Goal: Task Accomplishment & Management: Manage account settings

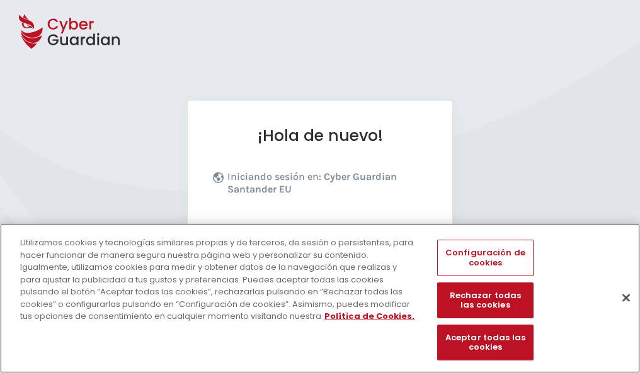
scroll to position [154, 0]
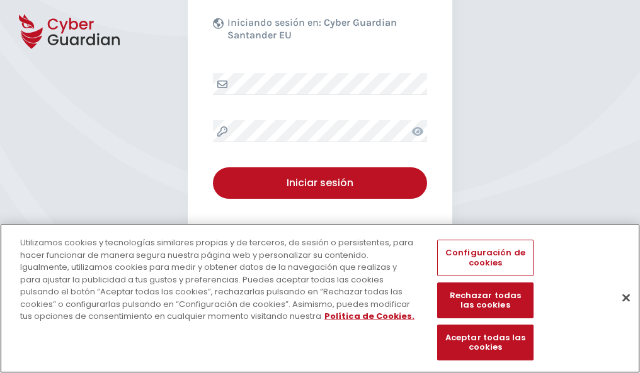
click at [620, 311] on button "Cerrar" at bounding box center [626, 298] width 28 height 28
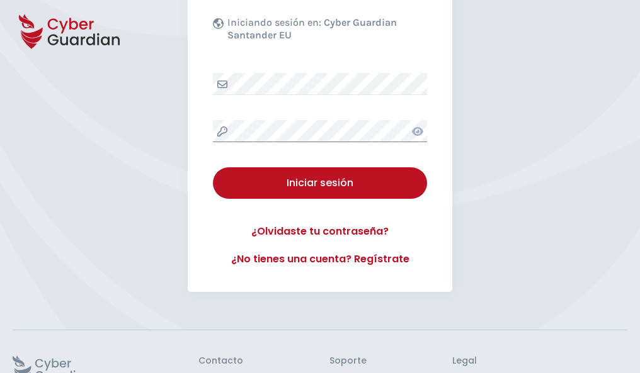
scroll to position [245, 0]
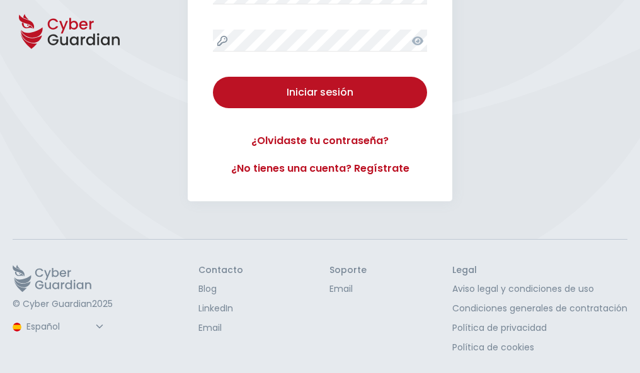
click at [213, 77] on button "Iniciar sesión" at bounding box center [320, 92] width 214 height 31
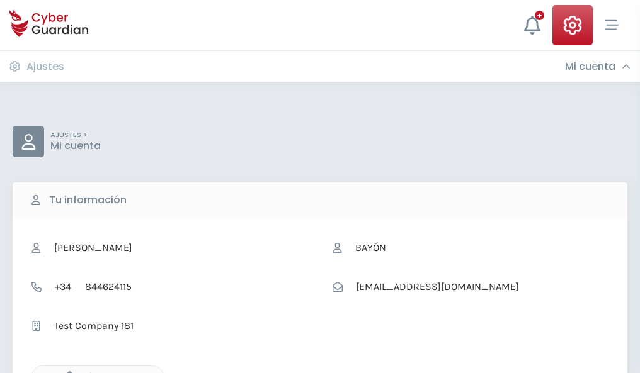
click at [66, 372] on icon "button" at bounding box center [66, 377] width 11 height 11
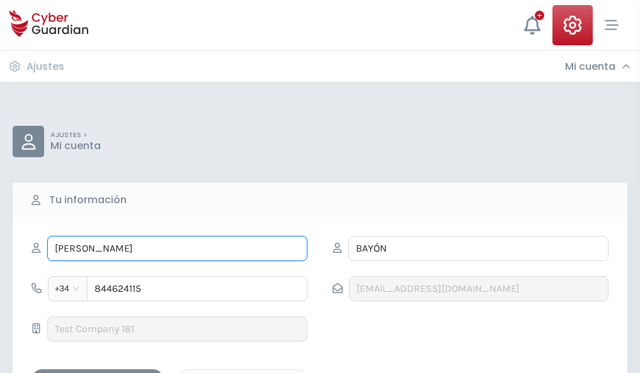
click at [177, 249] on input "OSVALDO" at bounding box center [177, 248] width 260 height 25
type input "O"
type input "Jordana"
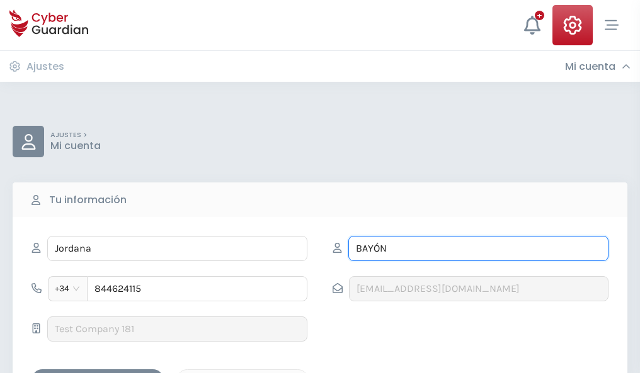
click at [478, 249] on input "BAYÓN" at bounding box center [478, 248] width 260 height 25
type input "B"
type input "Andrés"
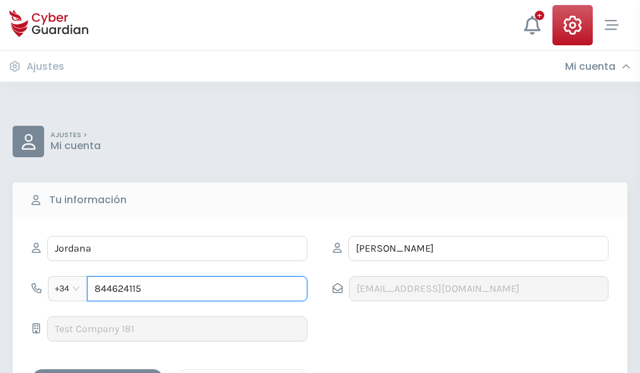
click at [197, 289] on input "844624115" at bounding box center [197, 288] width 220 height 25
type input "8"
type input "973959308"
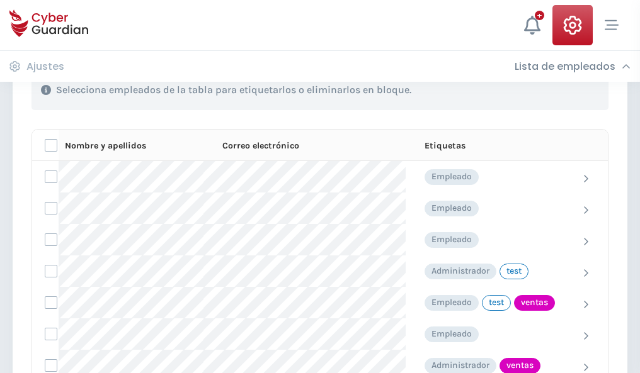
scroll to position [571, 0]
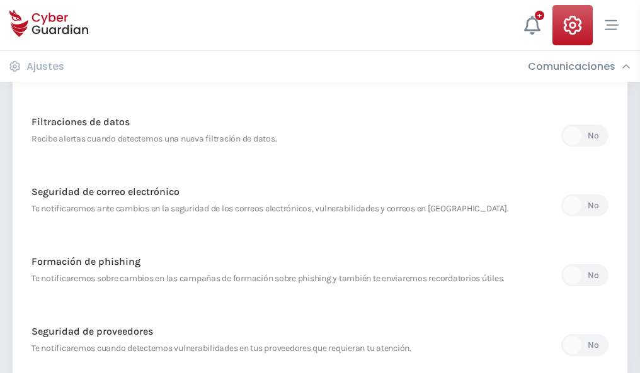
scroll to position [663, 0]
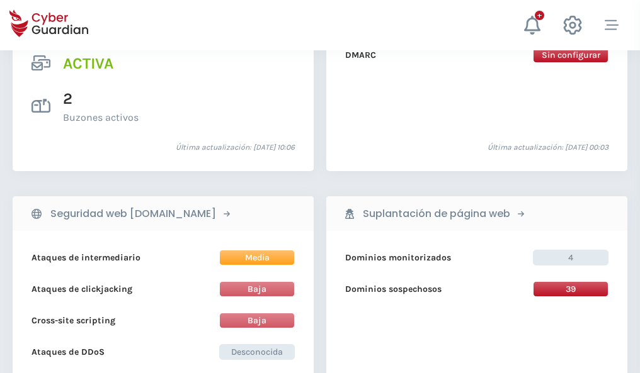
scroll to position [1280, 0]
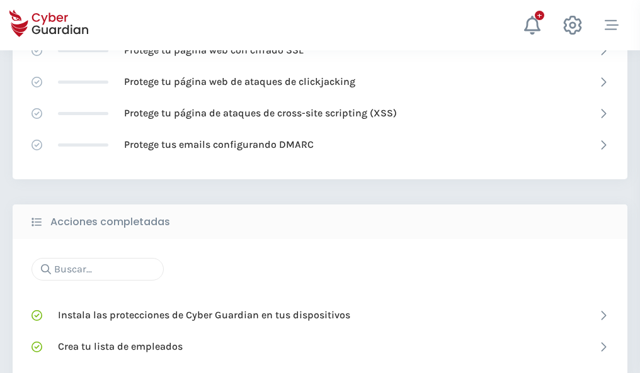
scroll to position [839, 0]
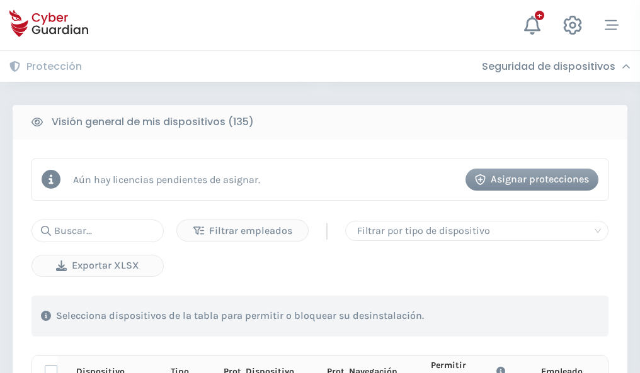
scroll to position [1113, 0]
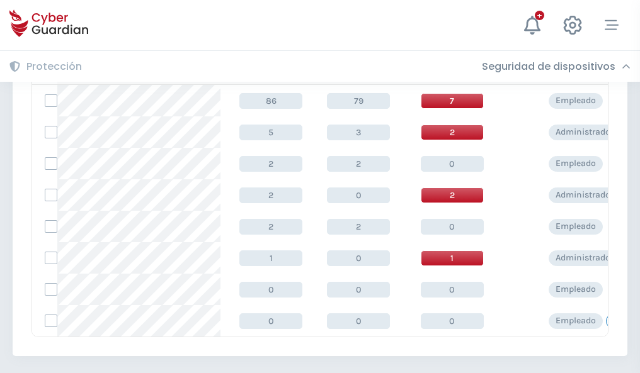
scroll to position [584, 0]
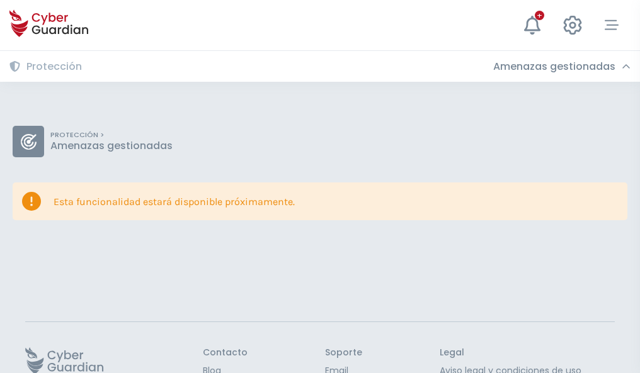
scroll to position [82, 0]
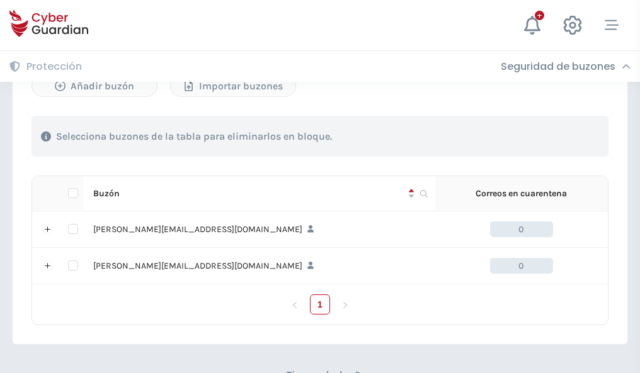
scroll to position [547, 0]
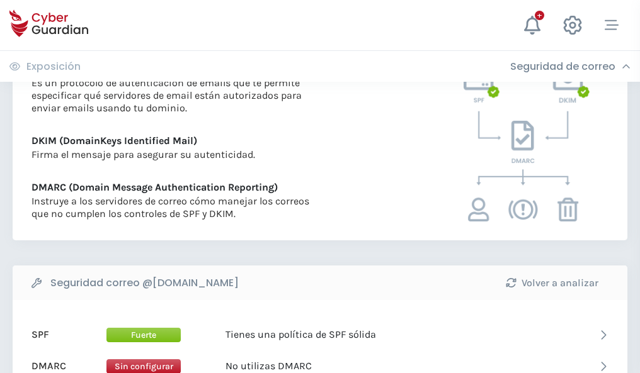
scroll to position [680, 0]
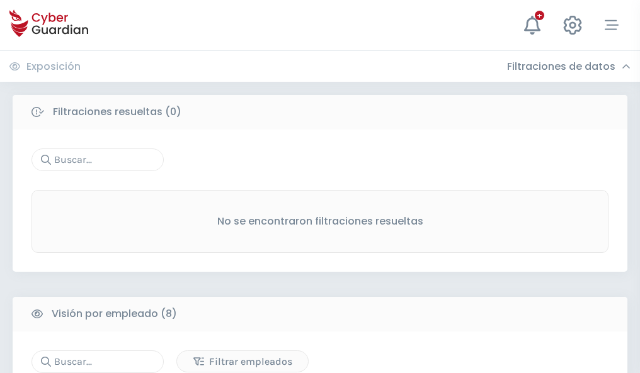
scroll to position [1073, 0]
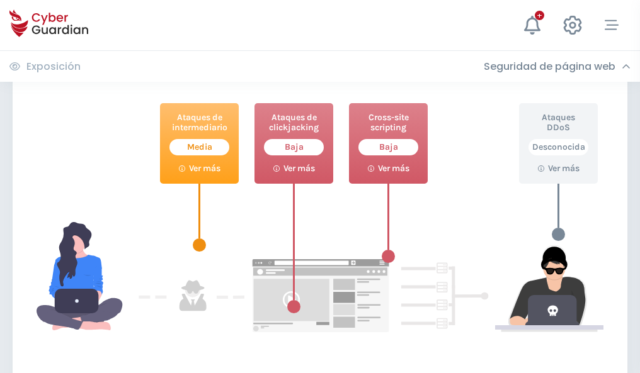
scroll to position [686, 0]
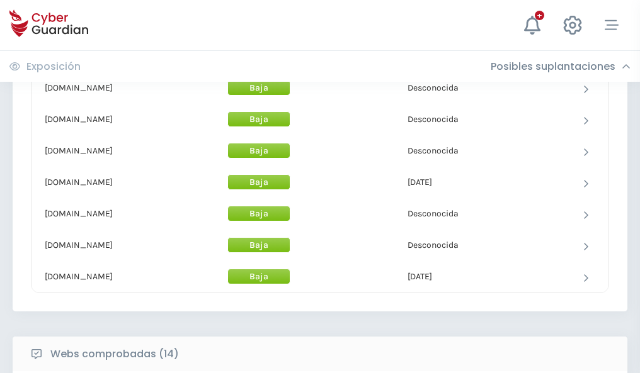
scroll to position [1228, 0]
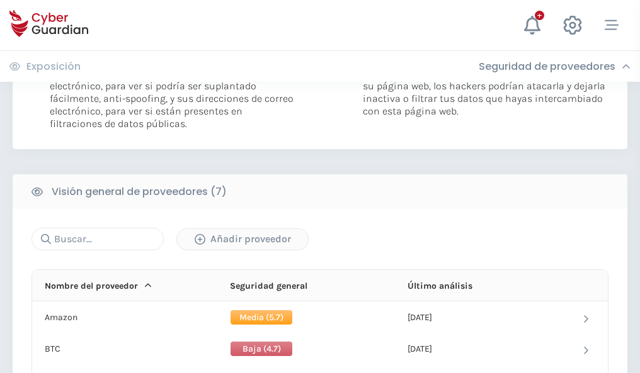
scroll to position [843, 0]
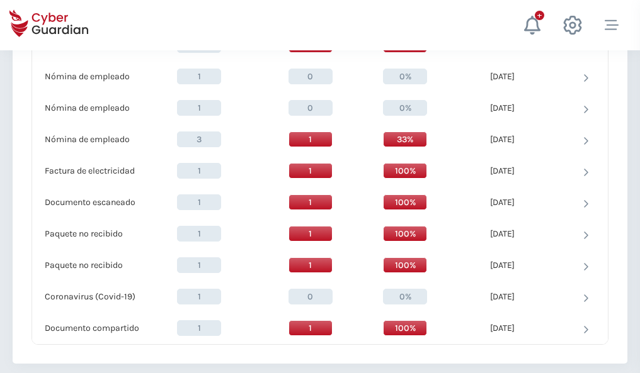
scroll to position [1306, 0]
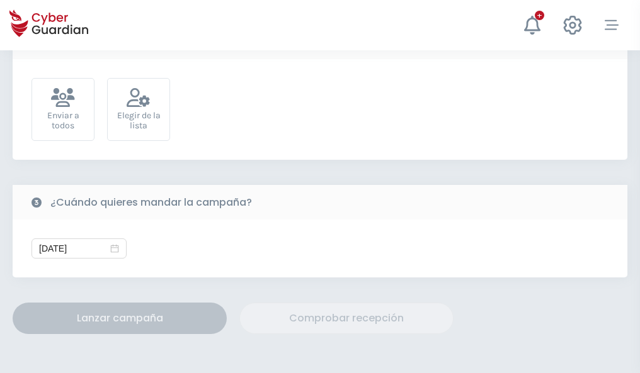
scroll to position [461, 0]
